Goal: Information Seeking & Learning: Learn about a topic

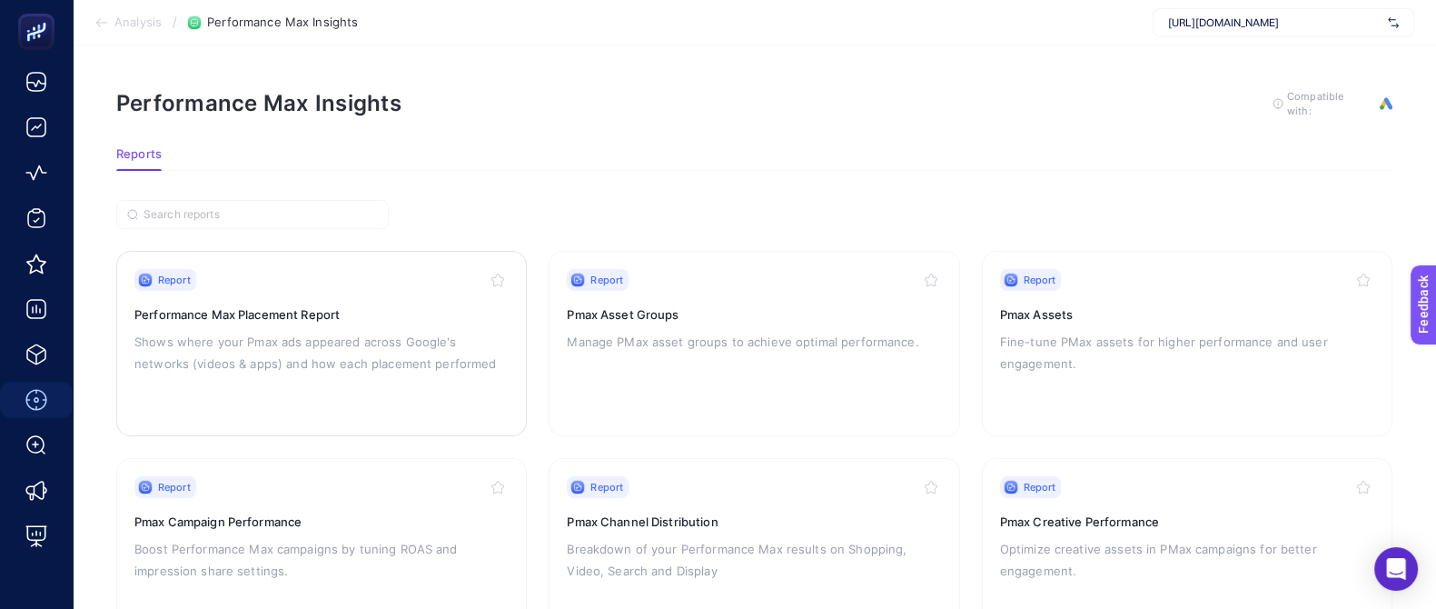
click at [377, 290] on div "Report Performance Max Placement Report Shows where your Pmax ads appeared acro…" at bounding box center [321, 343] width 374 height 149
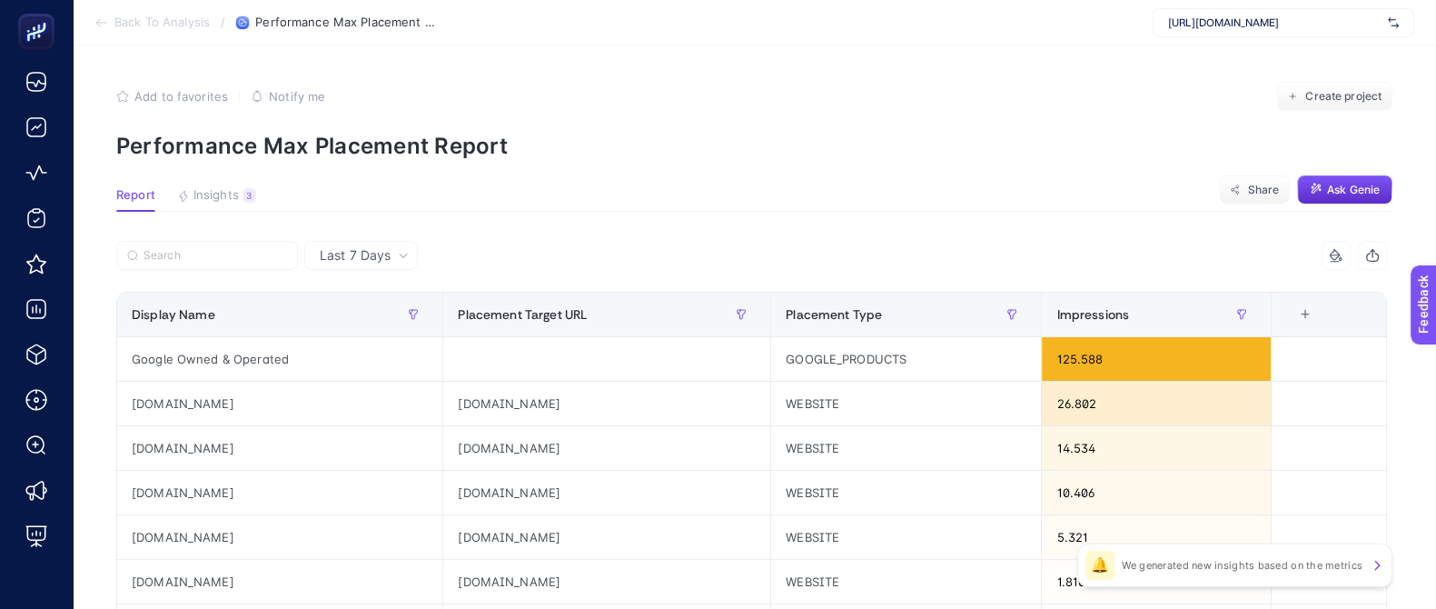
click at [1381, 25] on span "[URL][DOMAIN_NAME]" at bounding box center [1274, 22] width 213 height 15
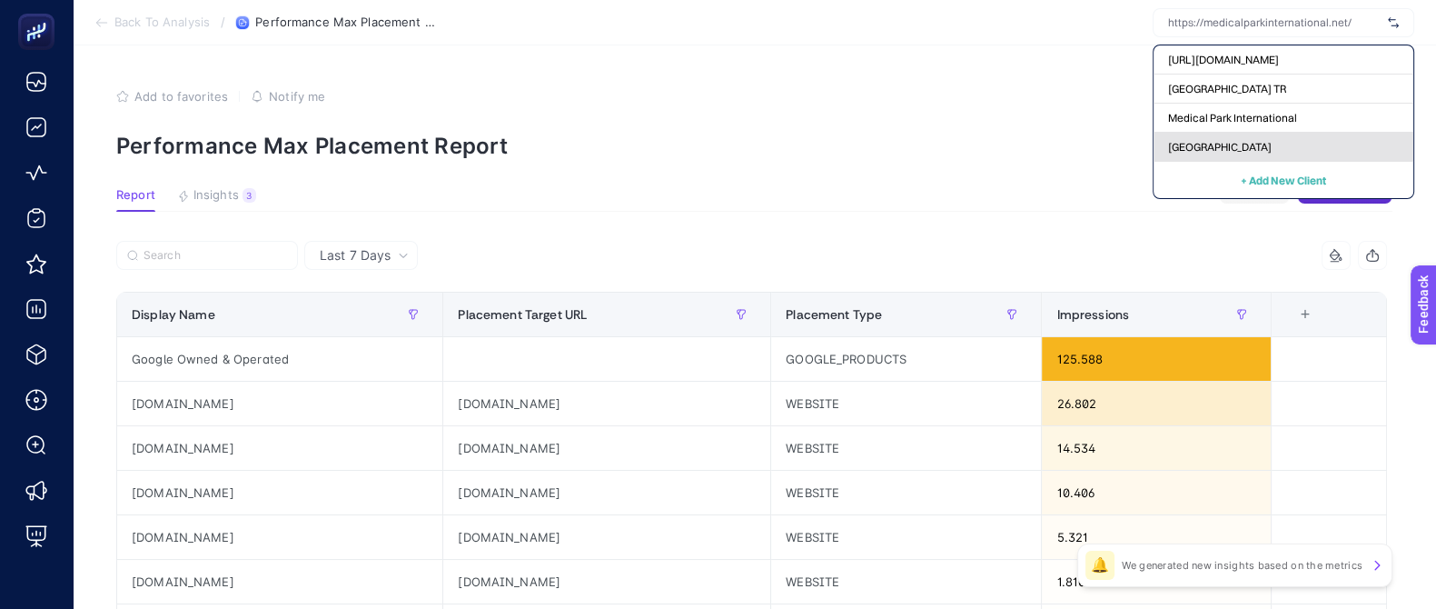
click at [1198, 143] on span "[GEOGRAPHIC_DATA]" at bounding box center [1220, 147] width 104 height 15
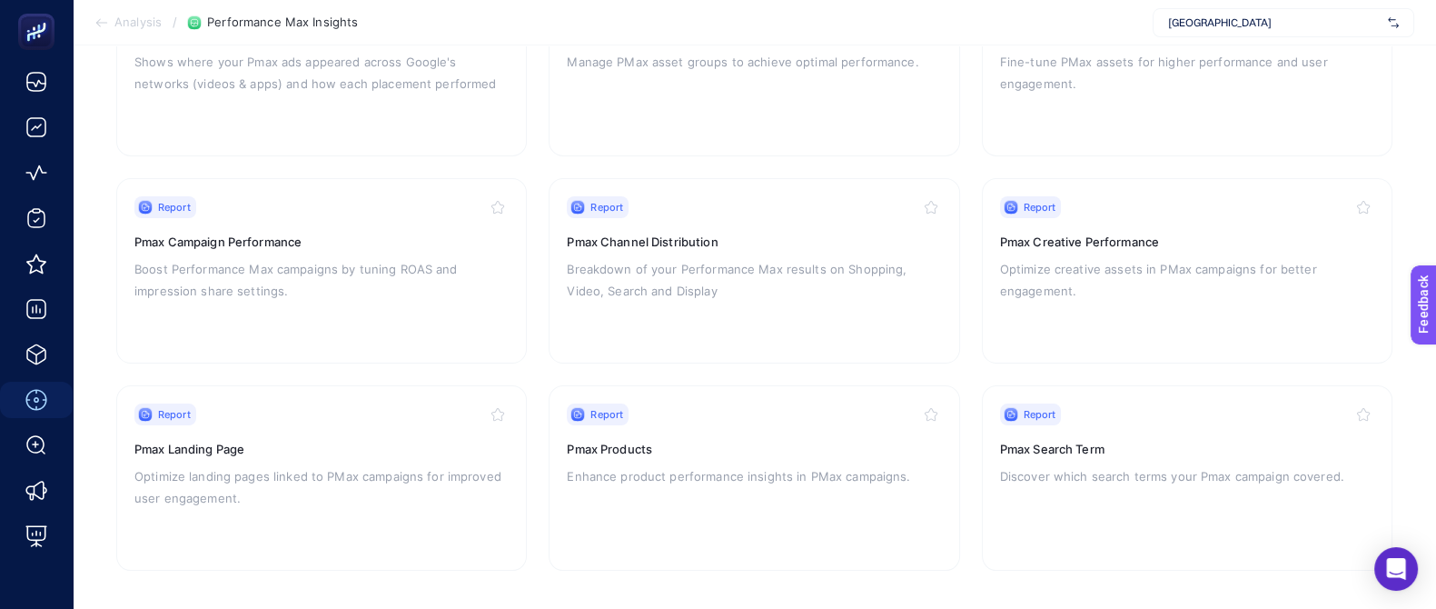
scroll to position [282, 0]
click at [1117, 415] on div "Report" at bounding box center [1187, 413] width 374 height 22
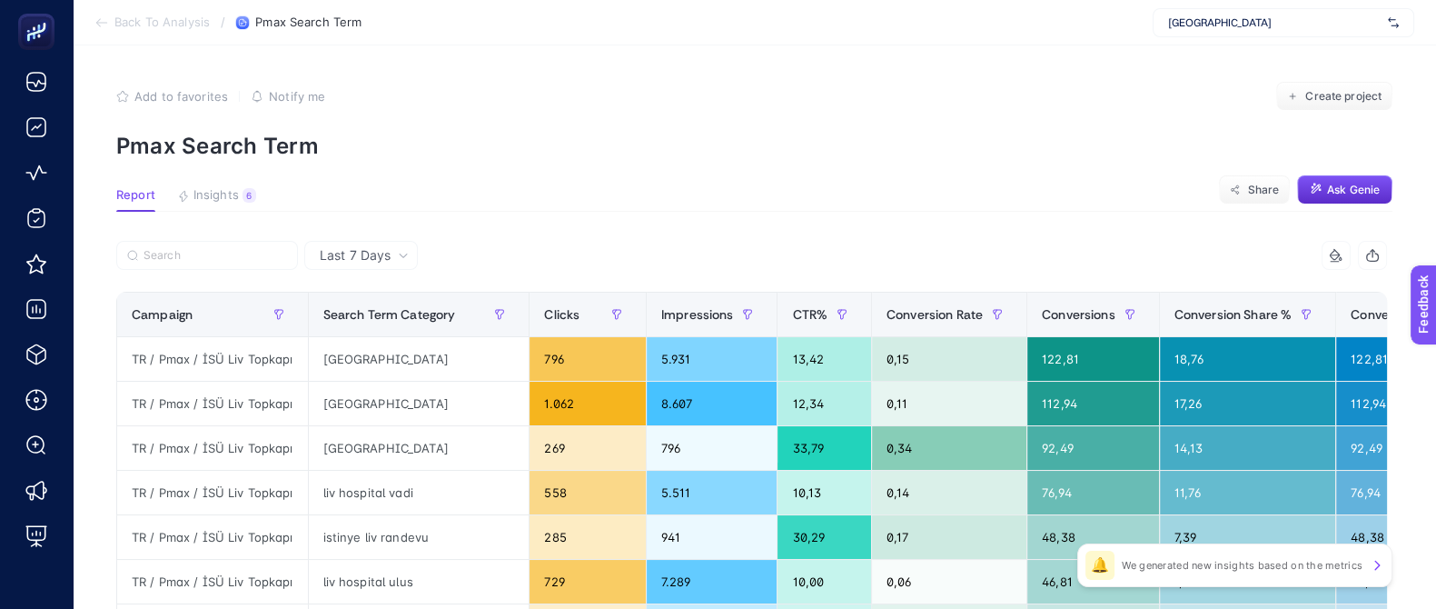
click at [403, 250] on icon at bounding box center [403, 255] width 11 height 11
click at [394, 334] on li "Last 30 Days" at bounding box center [361, 326] width 103 height 33
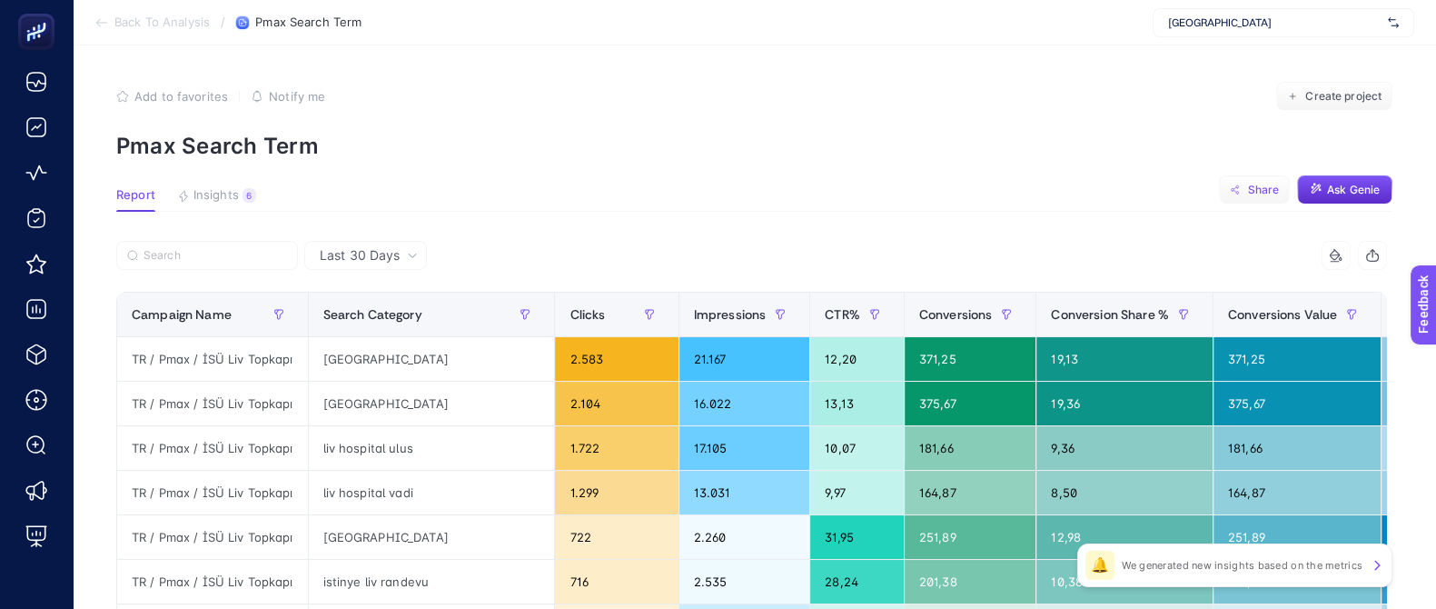
click at [1273, 189] on span "Share" at bounding box center [1263, 190] width 32 height 15
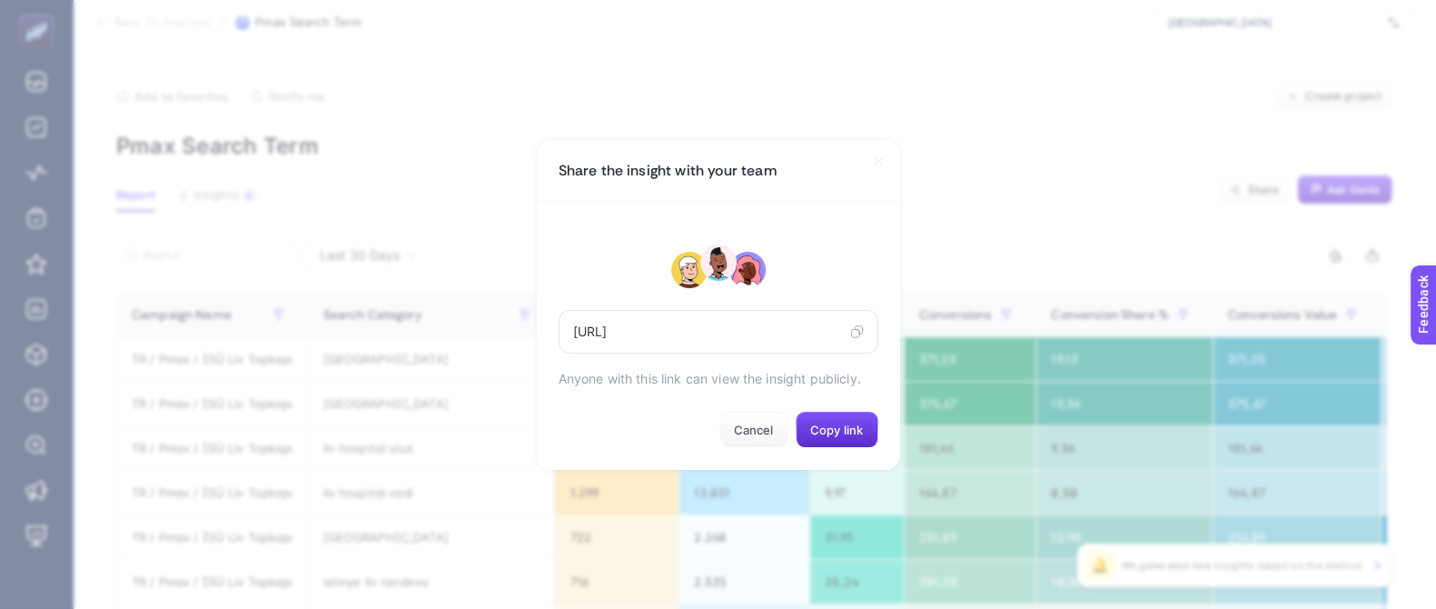
click at [1045, 168] on section "Share the insight with your team [URL] Anyone with this link can view the insig…" at bounding box center [718, 304] width 1436 height 609
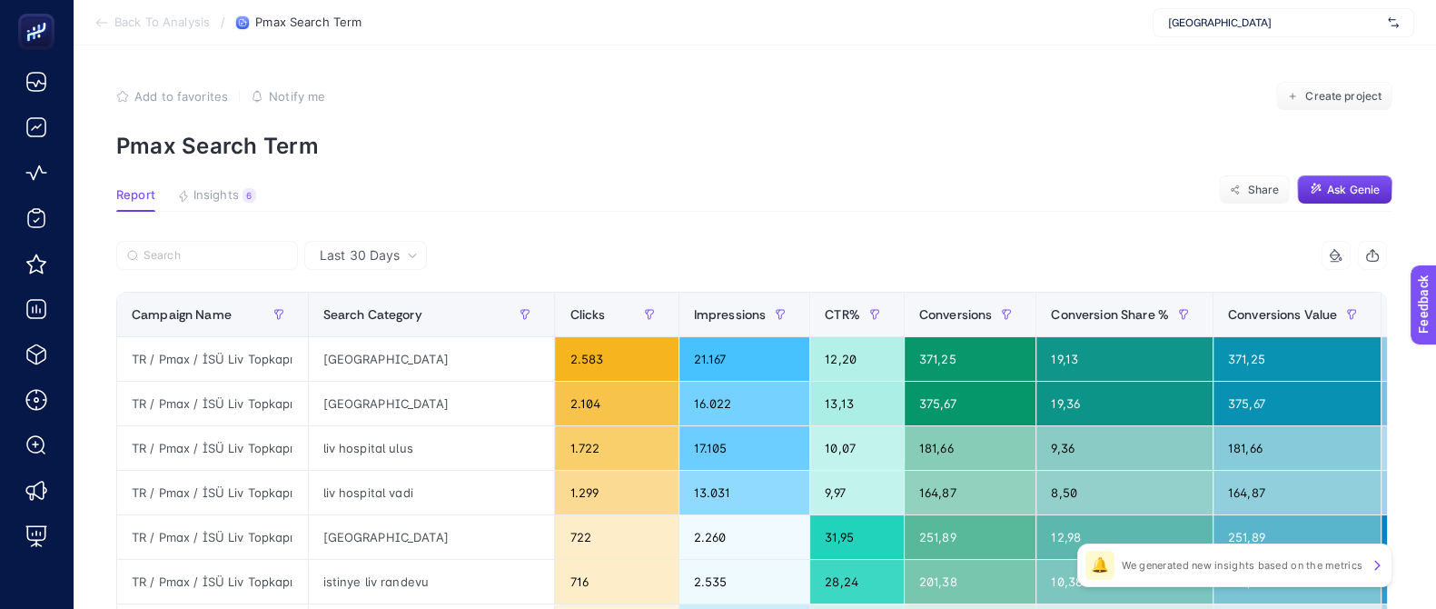
click at [1380, 257] on icon "button" at bounding box center [1372, 255] width 15 height 15
